Goal: Task Accomplishment & Management: Use online tool/utility

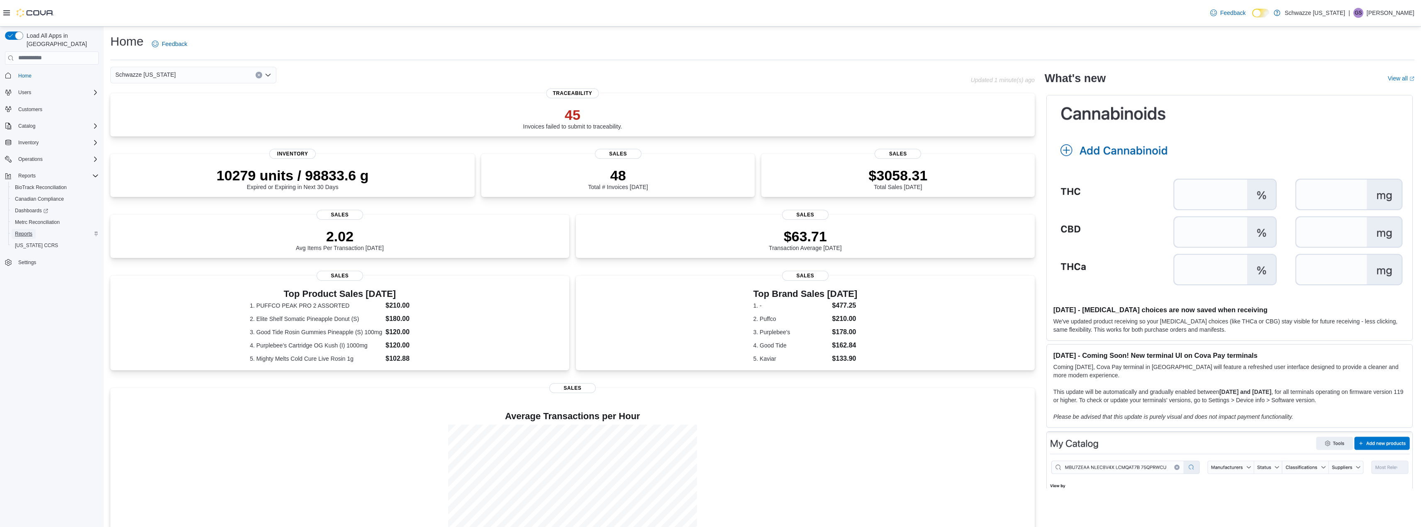
drag, startPoint x: 27, startPoint y: 227, endPoint x: 72, endPoint y: 229, distance: 44.9
click at [27, 231] on span "Reports" at bounding box center [23, 234] width 17 height 7
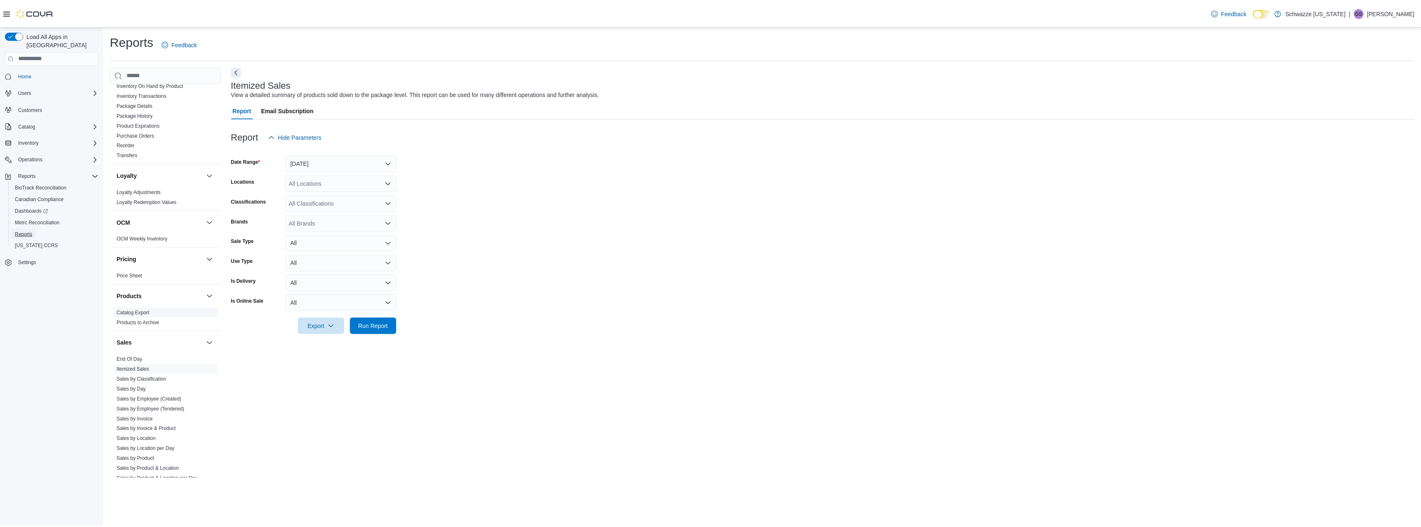
scroll to position [478, 0]
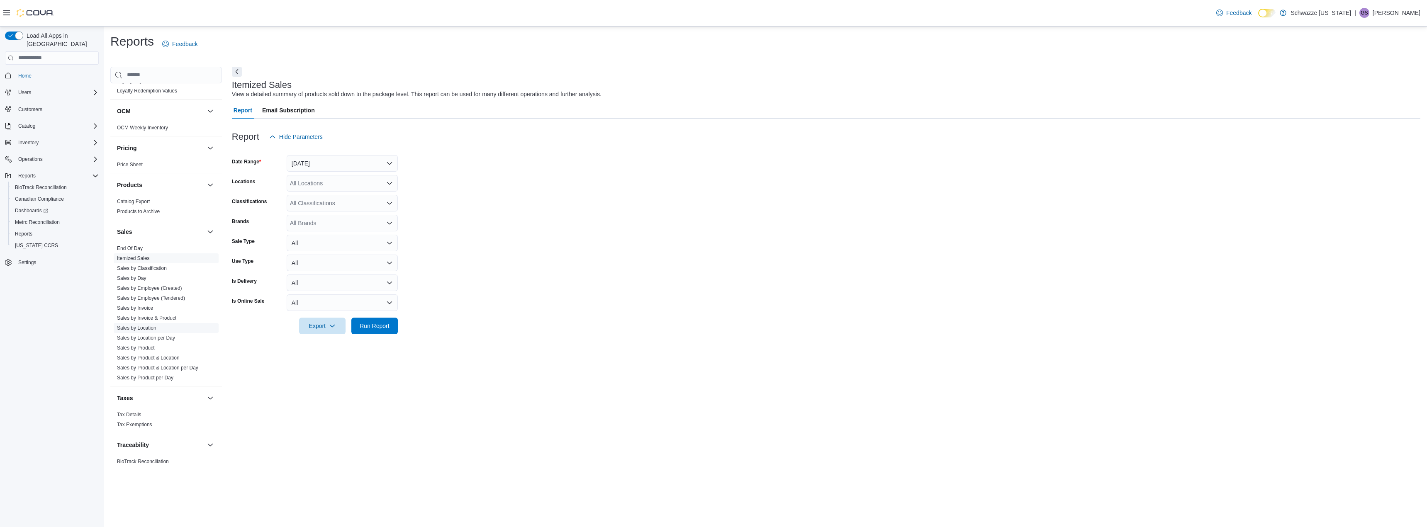
click at [150, 326] on link "Sales by Location" at bounding box center [136, 328] width 39 height 6
click at [317, 164] on button "Yesterday" at bounding box center [342, 163] width 111 height 17
click at [759, 259] on form "Date Range Yesterday Locations All Locations Classifications All Classification…" at bounding box center [826, 229] width 1189 height 169
click at [361, 306] on span "Run Report" at bounding box center [375, 306] width 30 height 8
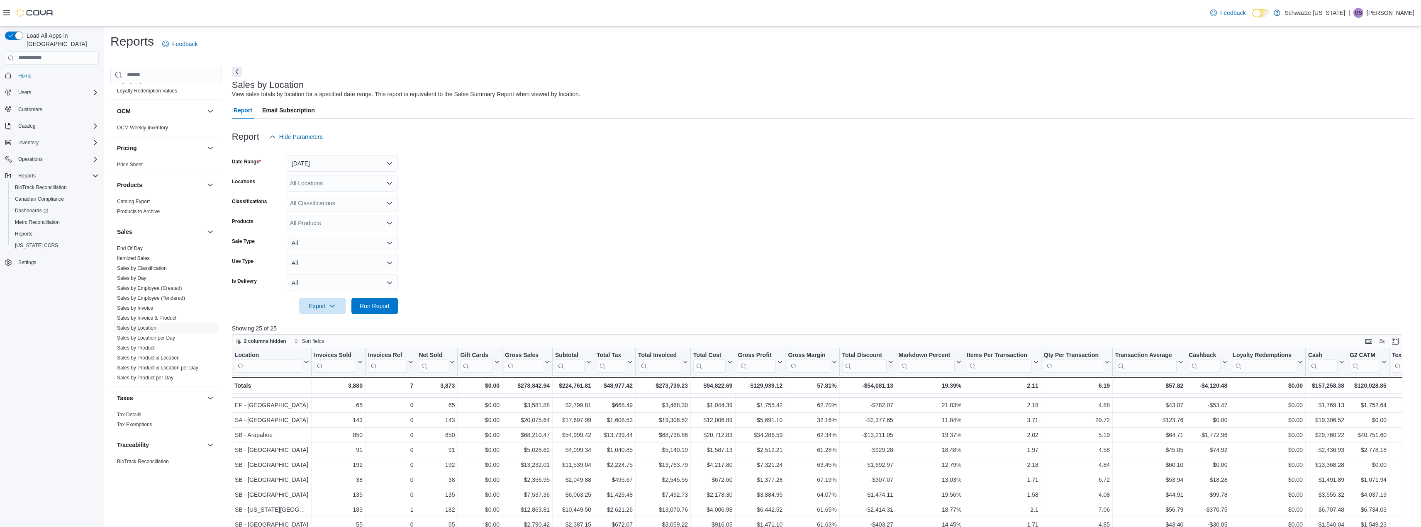
scroll to position [15, 0]
click at [651, 221] on form "Date Range Yesterday Locations All Locations Classifications All Classification…" at bounding box center [823, 229] width 1182 height 169
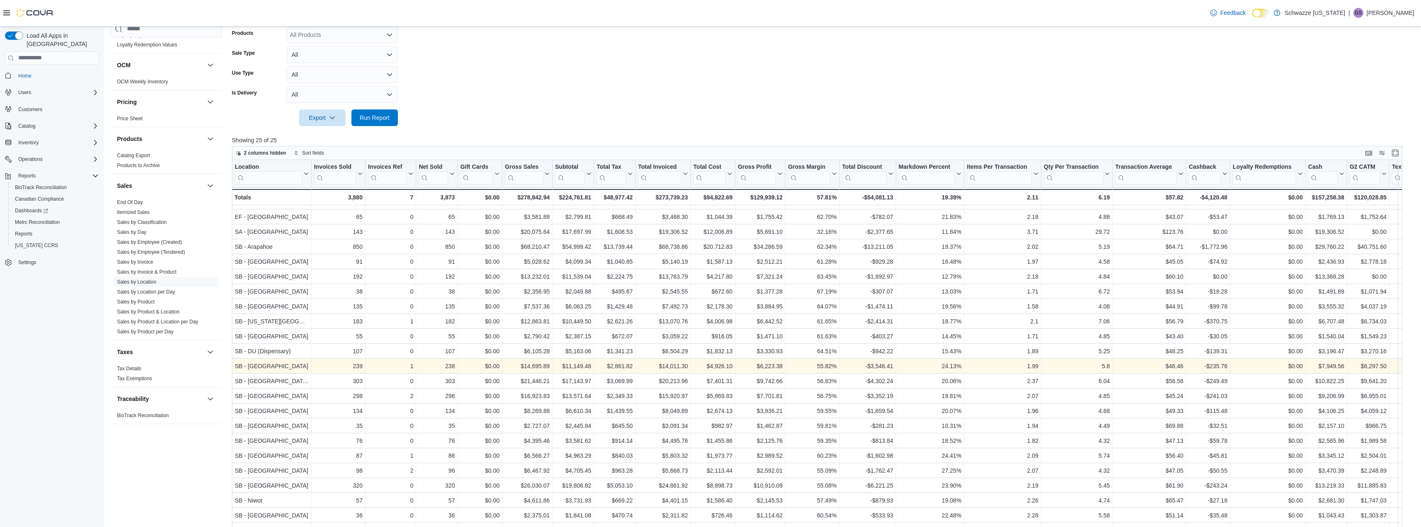
scroll to position [235, 0]
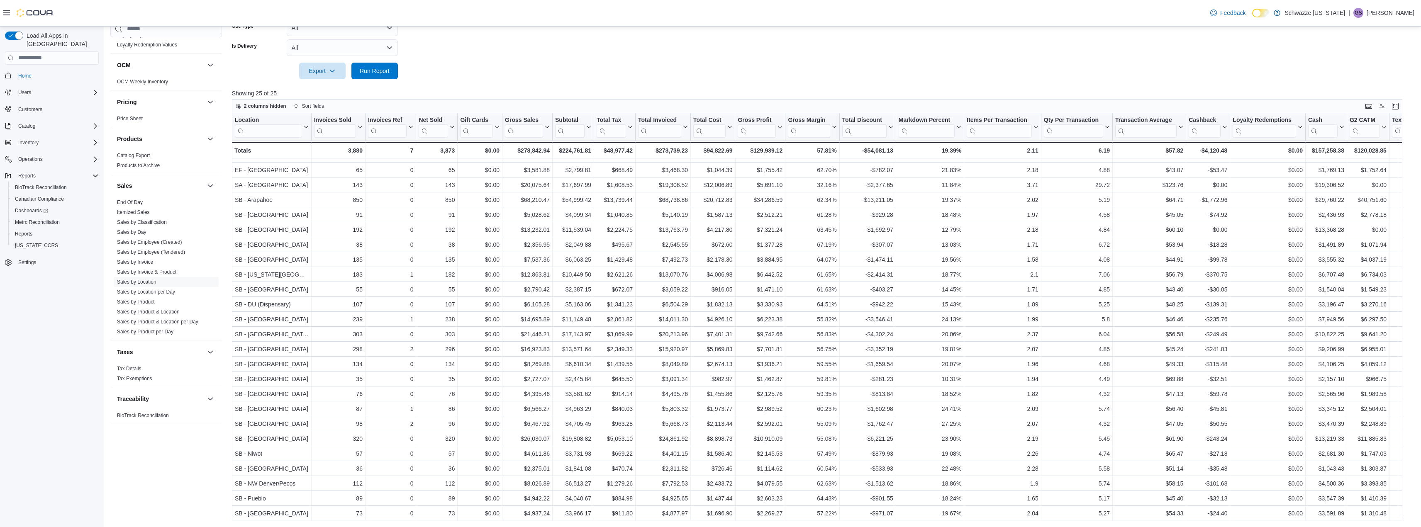
drag, startPoint x: 1389, startPoint y: 15, endPoint x: 1394, endPoint y: 24, distance: 9.6
click at [1389, 15] on p "Gulzar Sayall" at bounding box center [1391, 13] width 48 height 10
click at [1367, 85] on span "Sign Out" at bounding box center [1361, 84] width 22 height 8
